Goal: Transaction & Acquisition: Purchase product/service

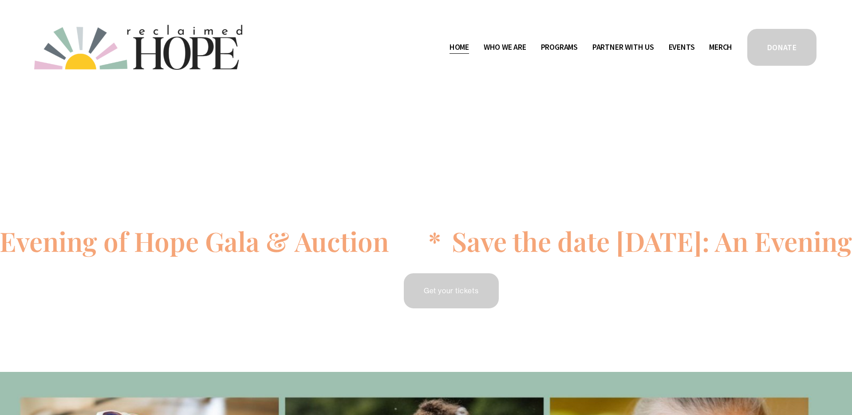
click at [785, 51] on link "DONATE" at bounding box center [782, 48] width 72 height 40
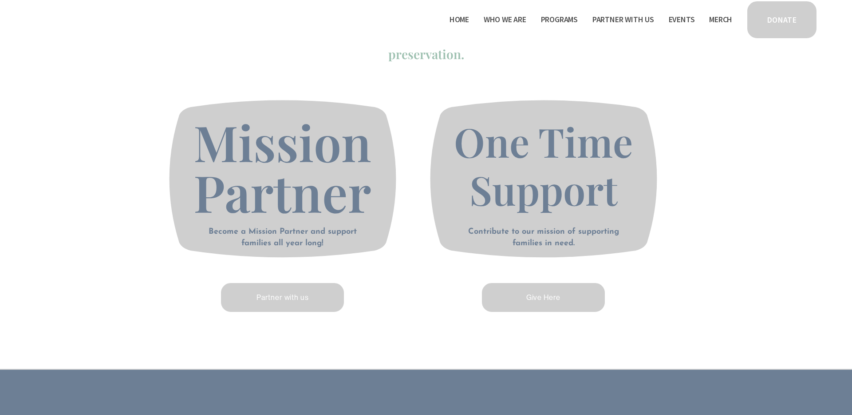
scroll to position [358, 0]
click at [565, 300] on link "Give Here" at bounding box center [544, 298] width 126 height 32
click at [608, 51] on h4 "We could not do this without your support, and we guarantee every donation goes…" at bounding box center [426, 46] width 622 height 36
click at [701, 111] on div "Thank you for your partnership! We could not do this without your support, and …" at bounding box center [426, 143] width 852 height 342
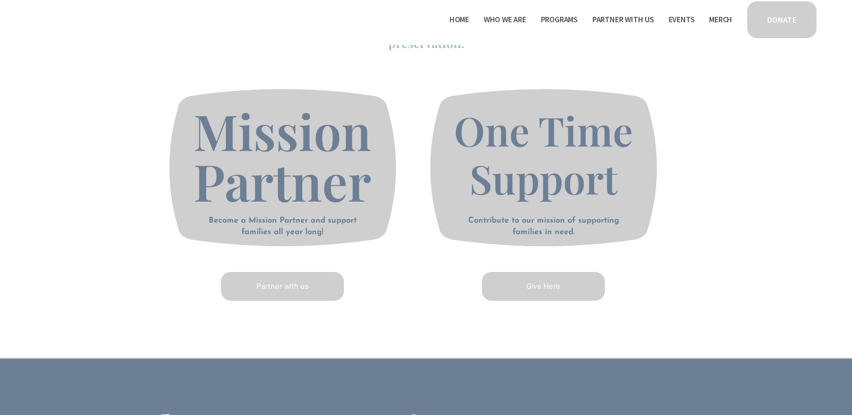
scroll to position [371, 0]
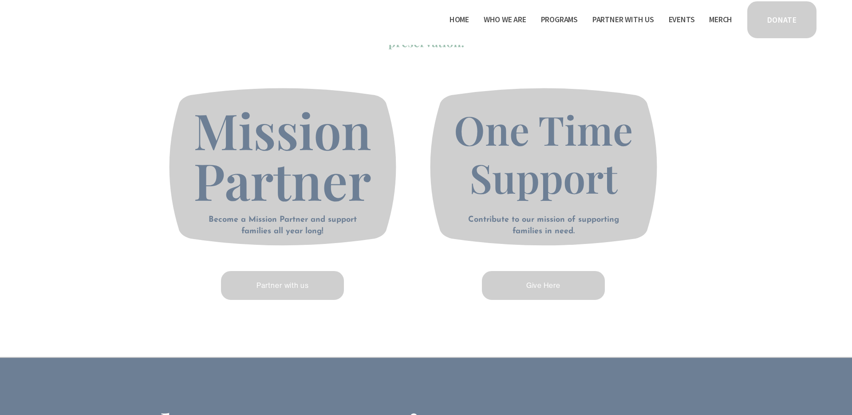
click at [560, 290] on link "Give Here" at bounding box center [544, 286] width 126 height 32
